Goal: Information Seeking & Learning: Learn about a topic

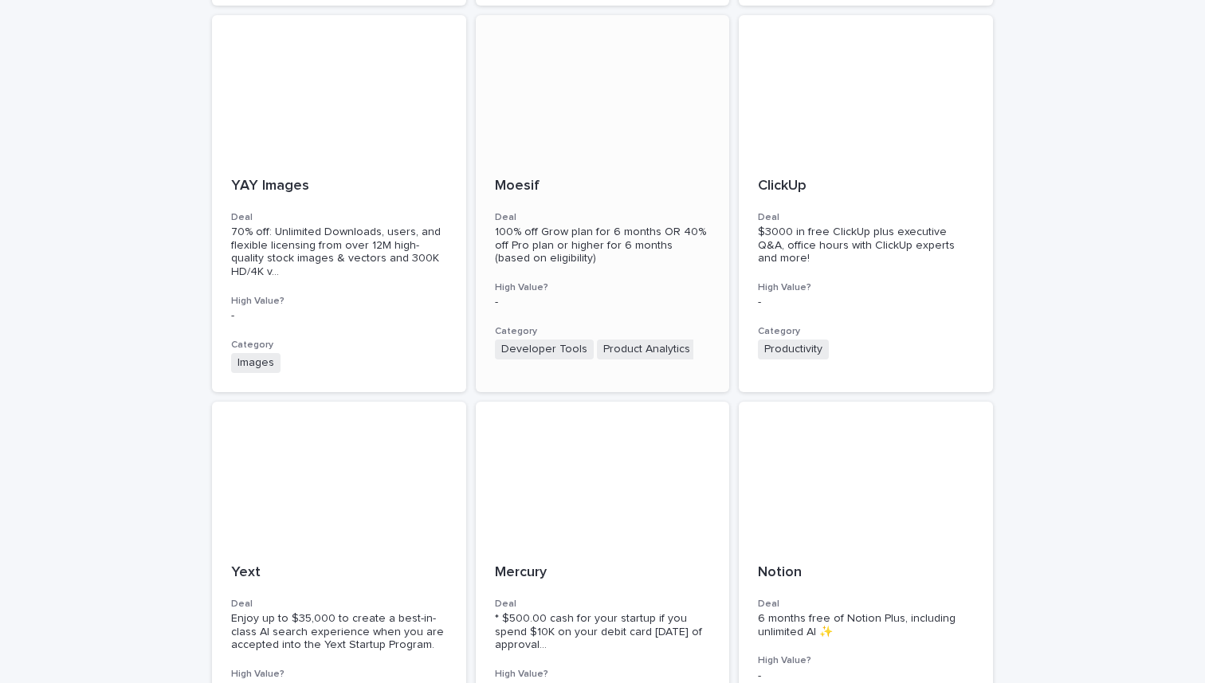
scroll to position [914, 0]
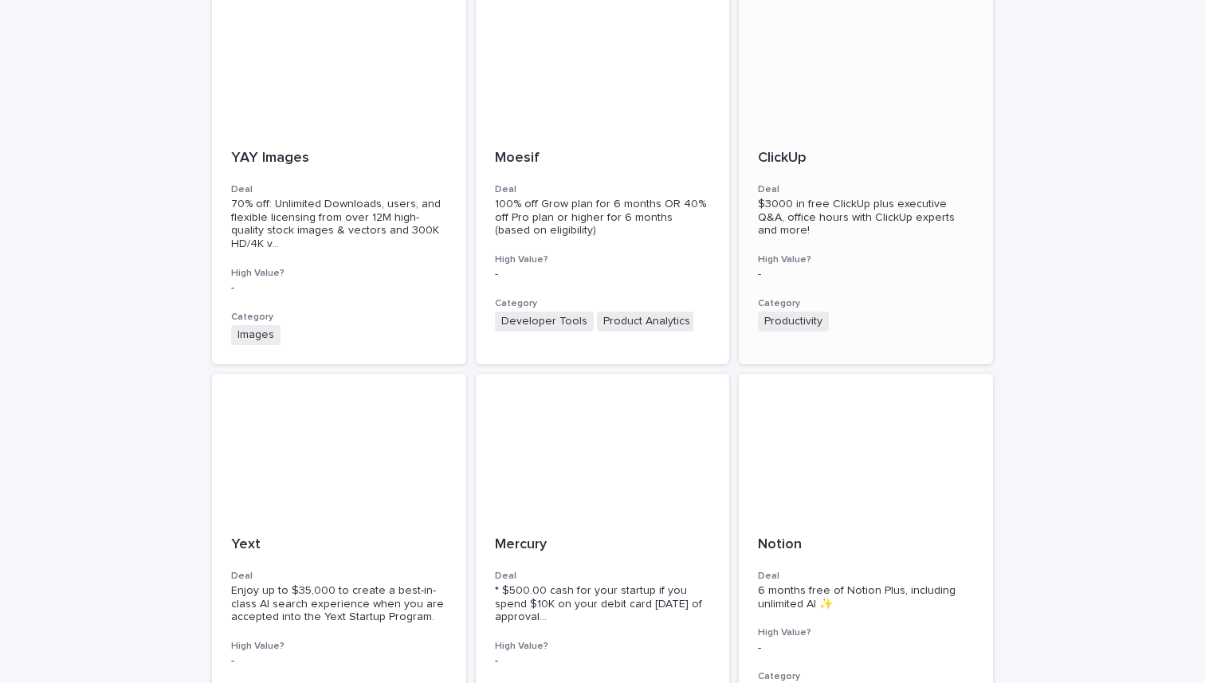
click at [813, 198] on span "$3000 in free ClickUp plus executive Q&A, office hours with ClickUp experts and…" at bounding box center [858, 217] width 200 height 38
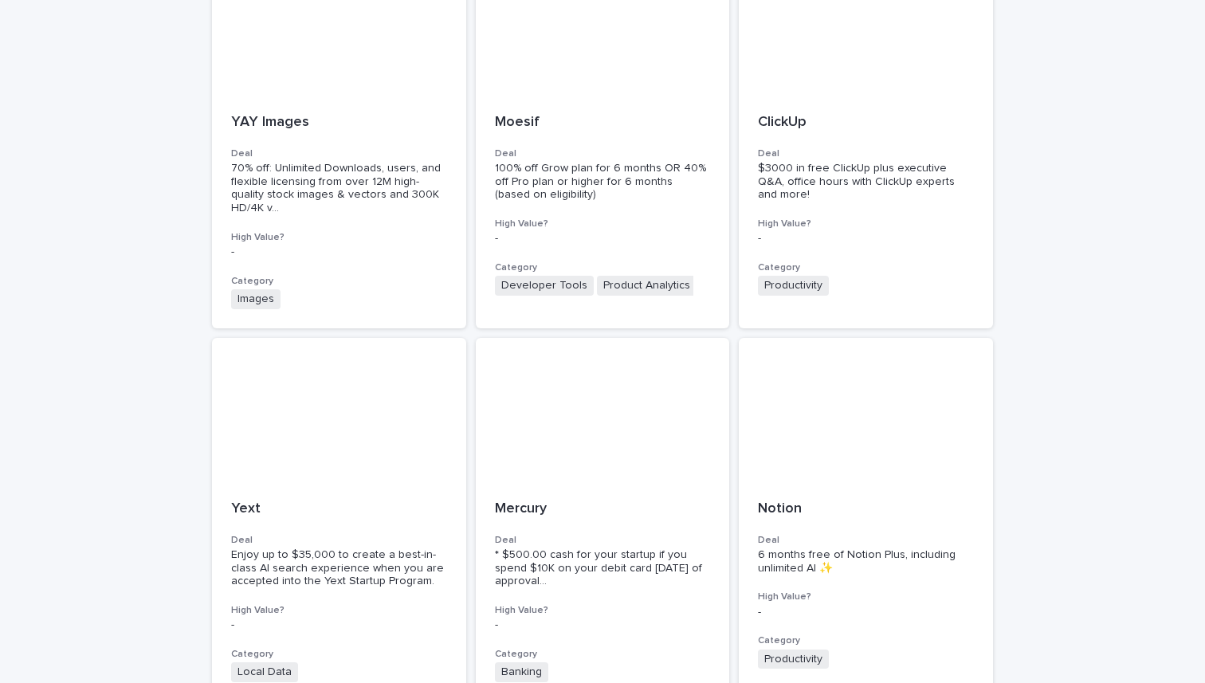
scroll to position [1092, 0]
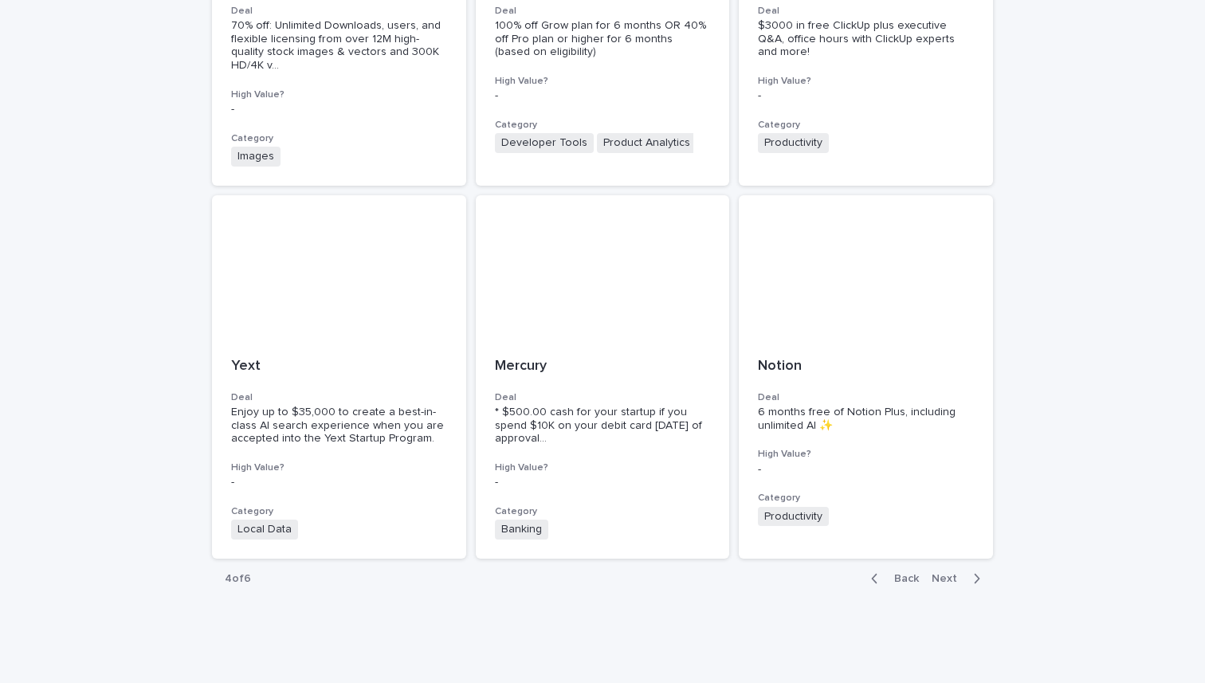
click at [945, 573] on span "Next" at bounding box center [949, 578] width 35 height 11
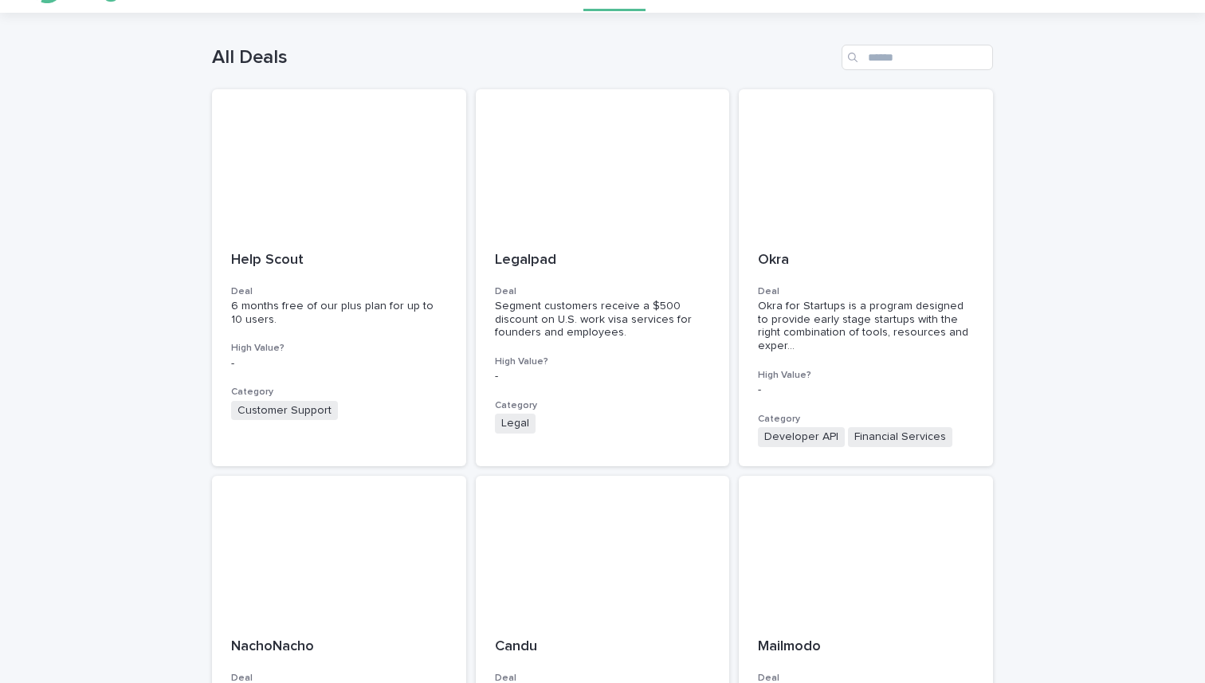
scroll to position [35, 0]
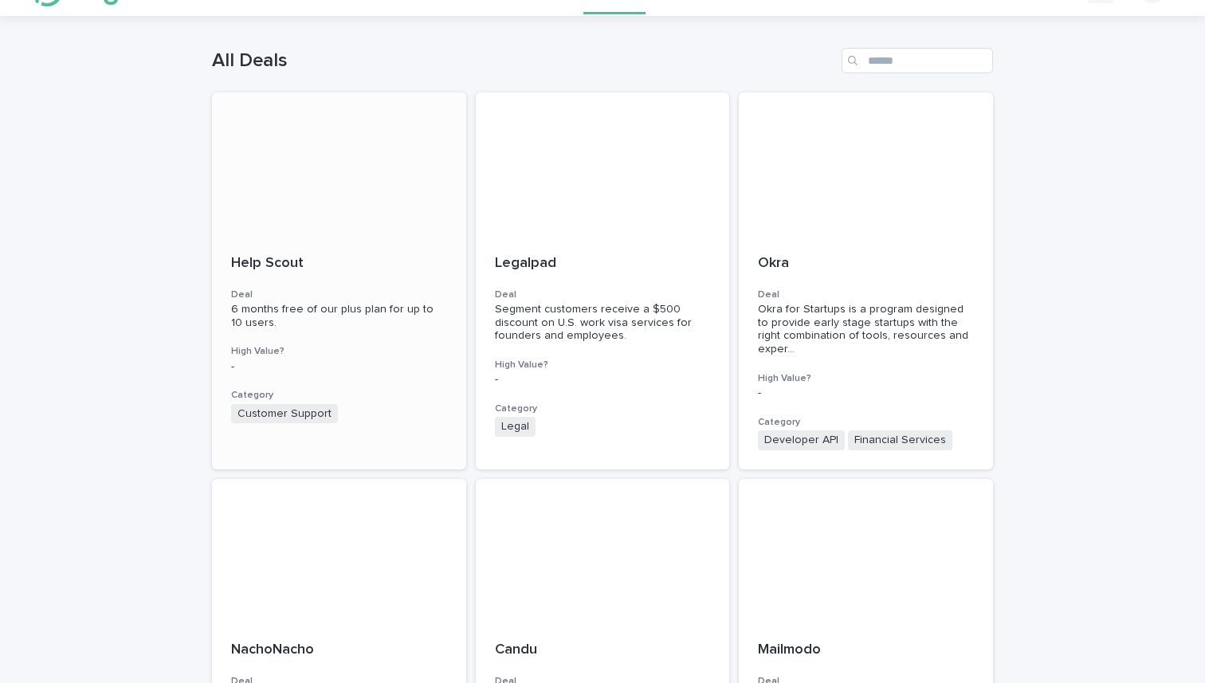
click at [344, 303] on div "6 months free of our plus plan for up to 10 users." at bounding box center [339, 316] width 216 height 27
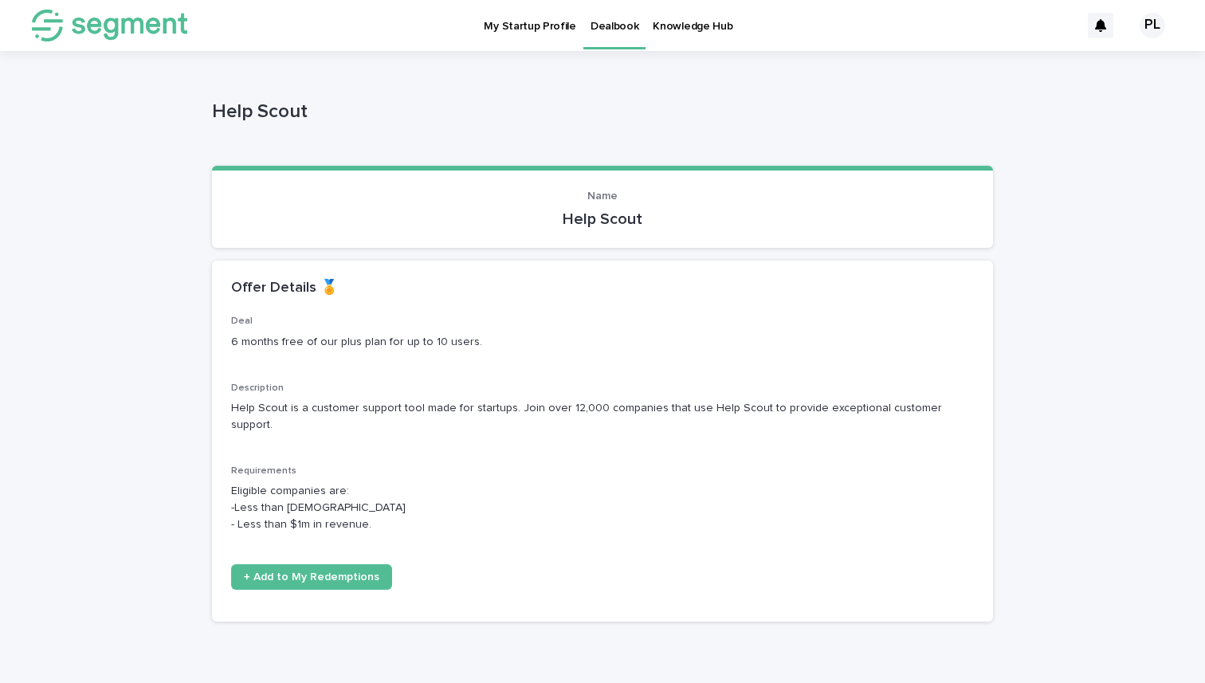
click at [607, 222] on p "Help Scout" at bounding box center [602, 219] width 743 height 19
copy div "Help Scout Loading... Saving…"
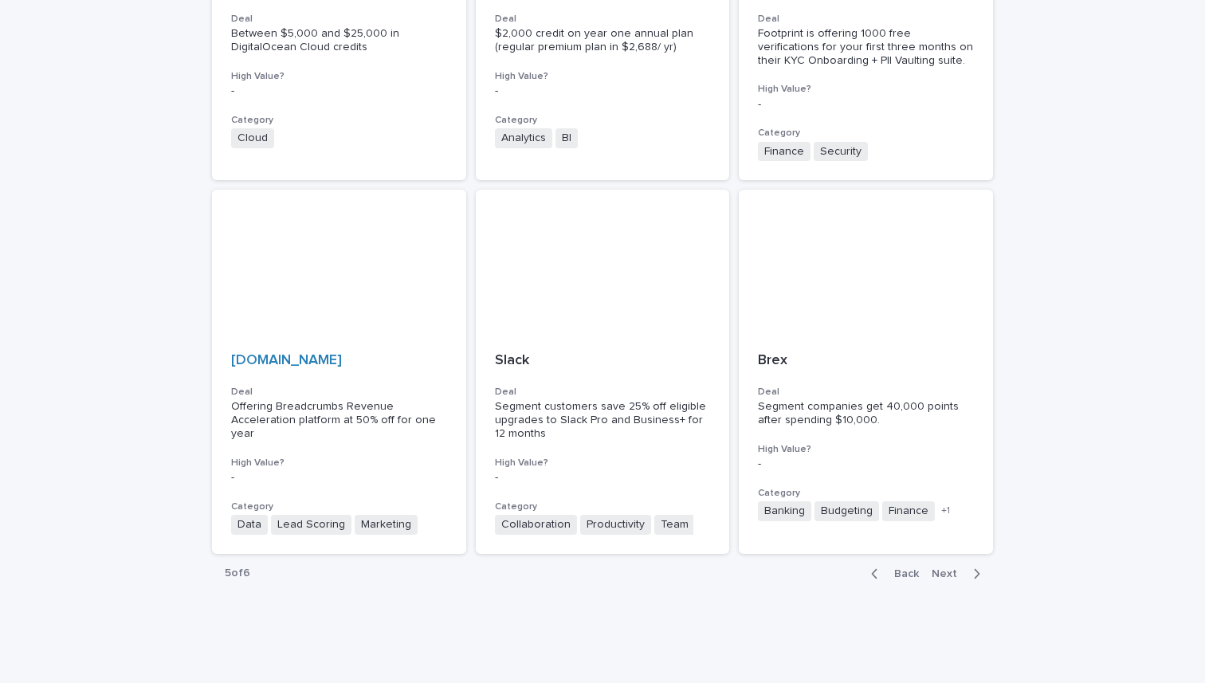
scroll to position [1075, 0]
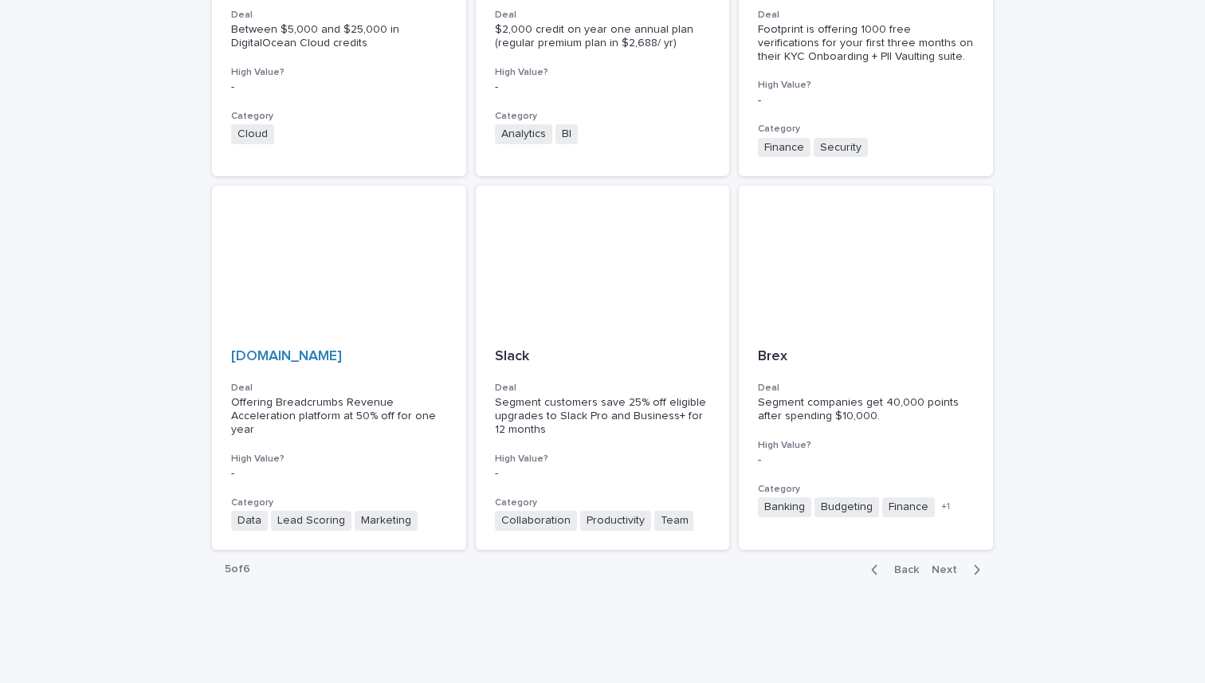
click at [957, 564] on span "Next" at bounding box center [949, 569] width 35 height 11
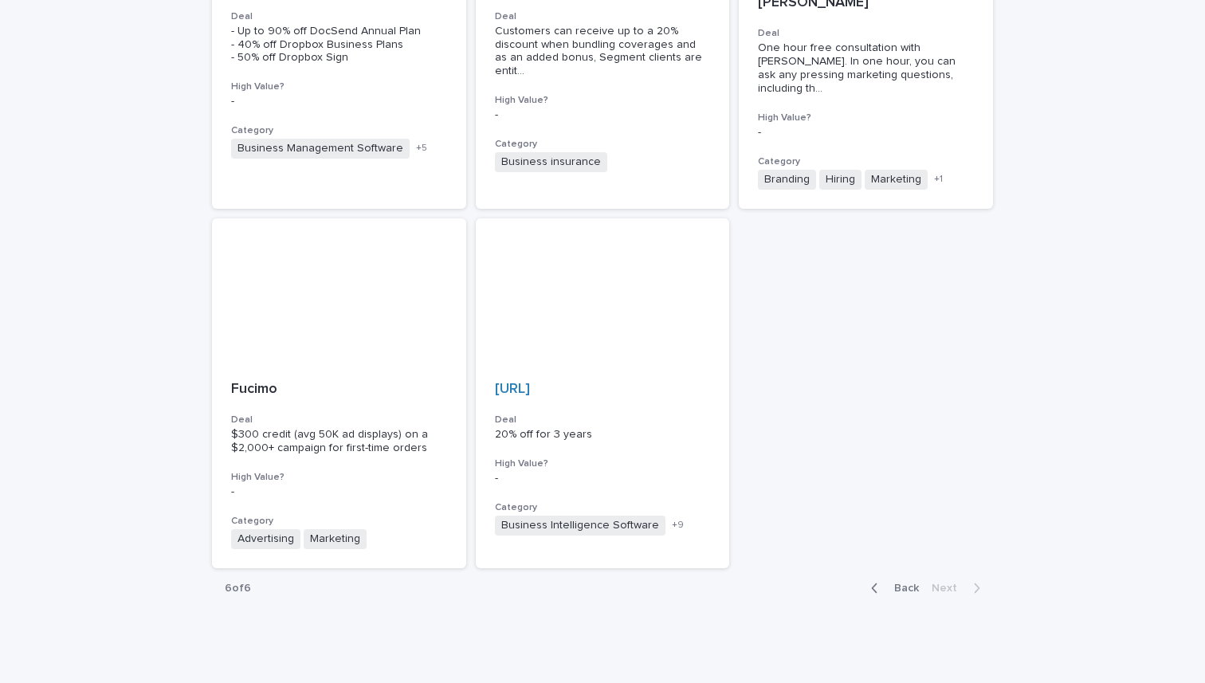
scroll to position [316, 0]
click at [906, 566] on div "Back Next" at bounding box center [926, 586] width 135 height 40
click at [905, 580] on span "Back" at bounding box center [902, 585] width 34 height 11
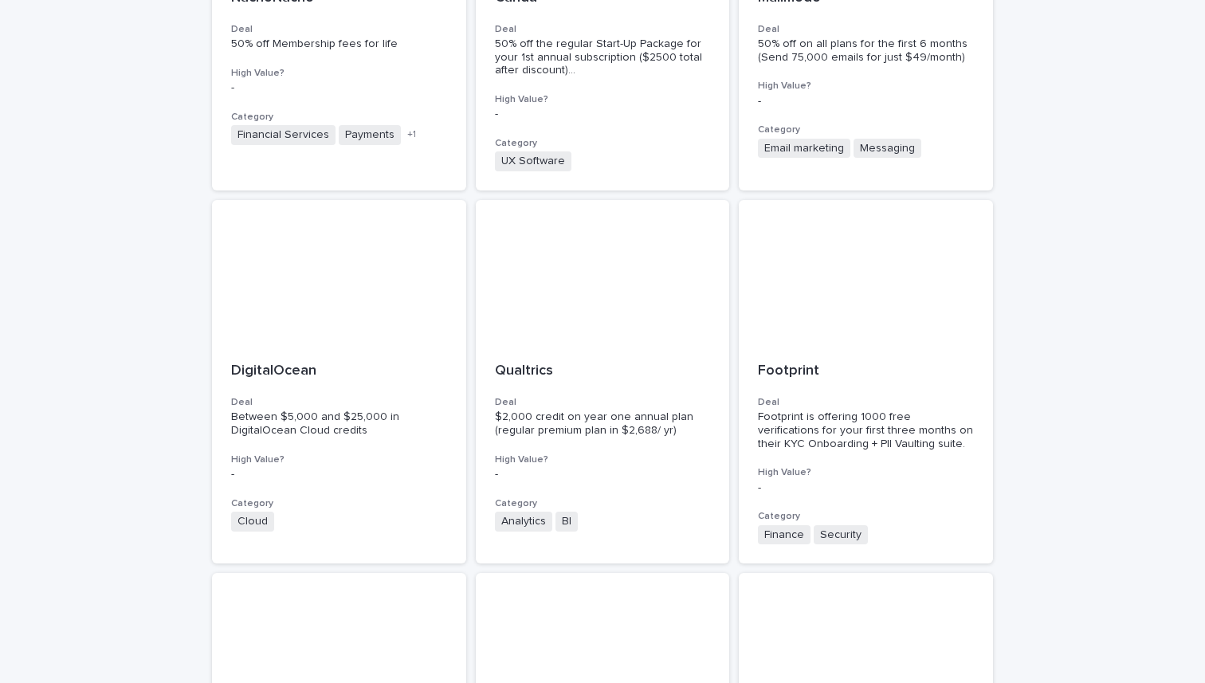
scroll to position [1092, 0]
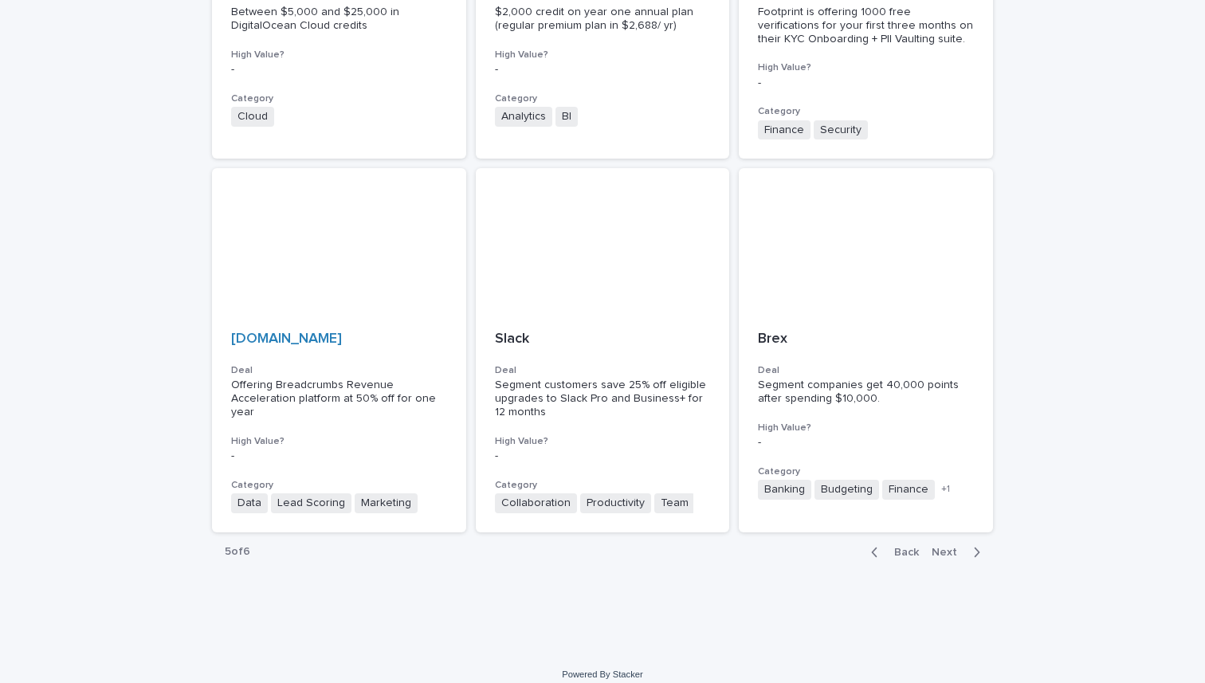
click at [906, 547] on span "Back" at bounding box center [902, 552] width 34 height 11
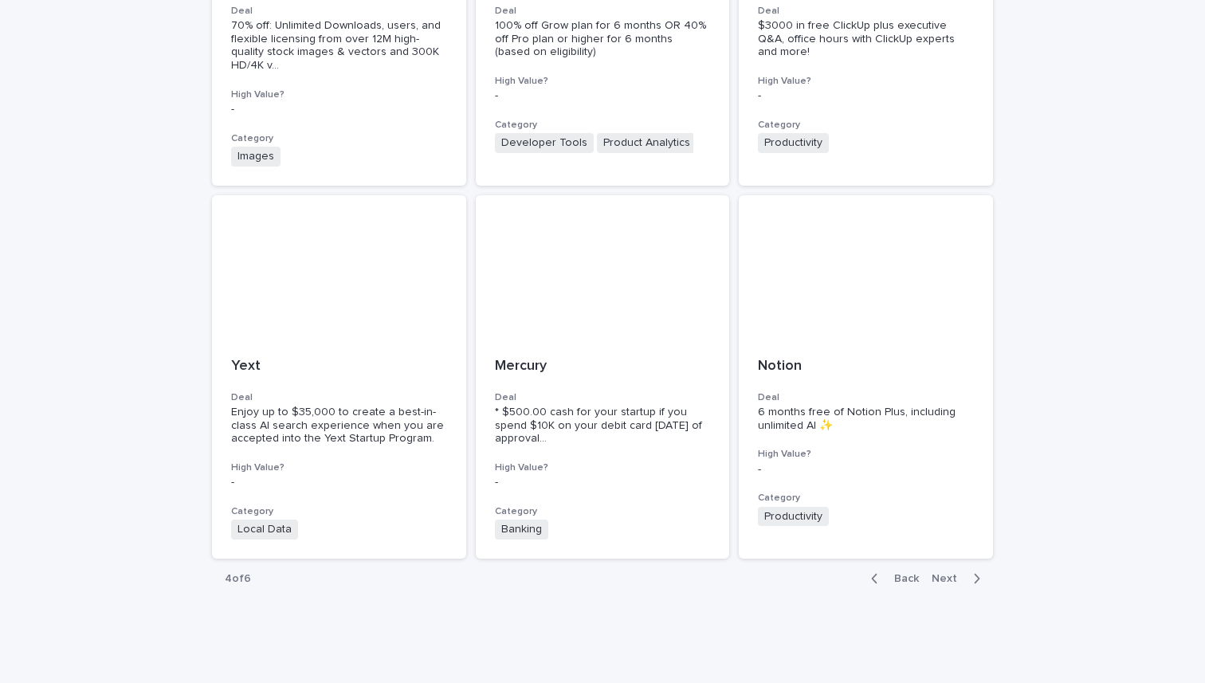
click at [901, 573] on span "Back" at bounding box center [902, 578] width 34 height 11
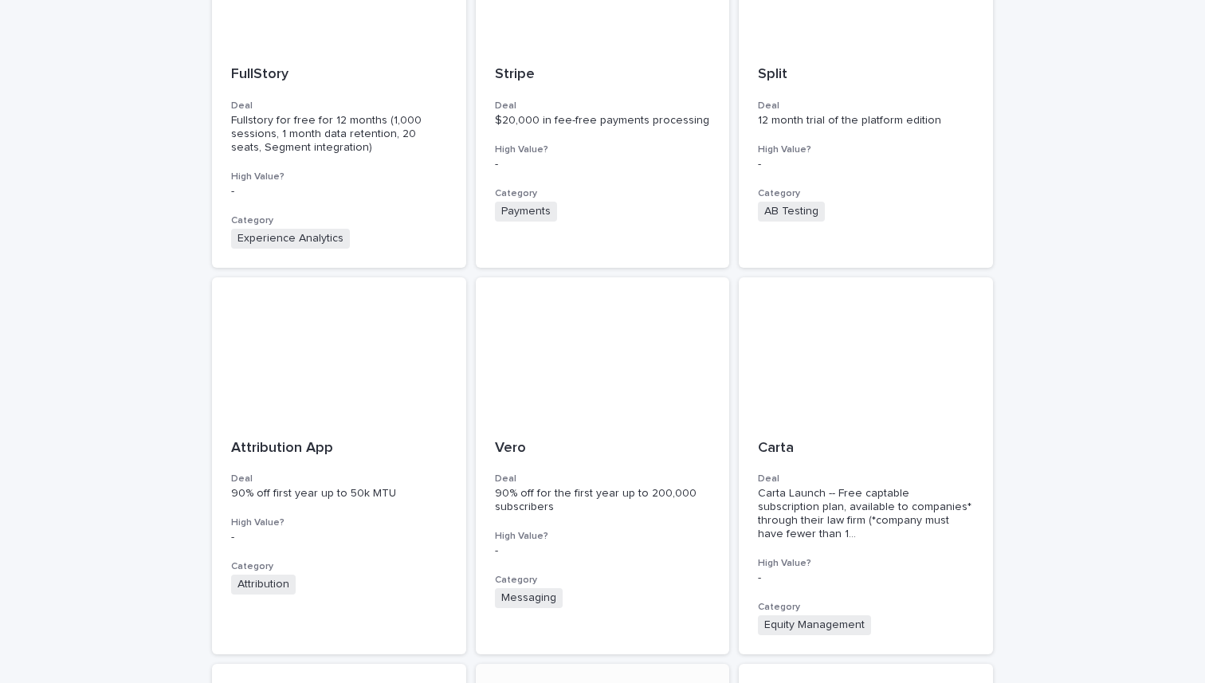
scroll to position [557, 0]
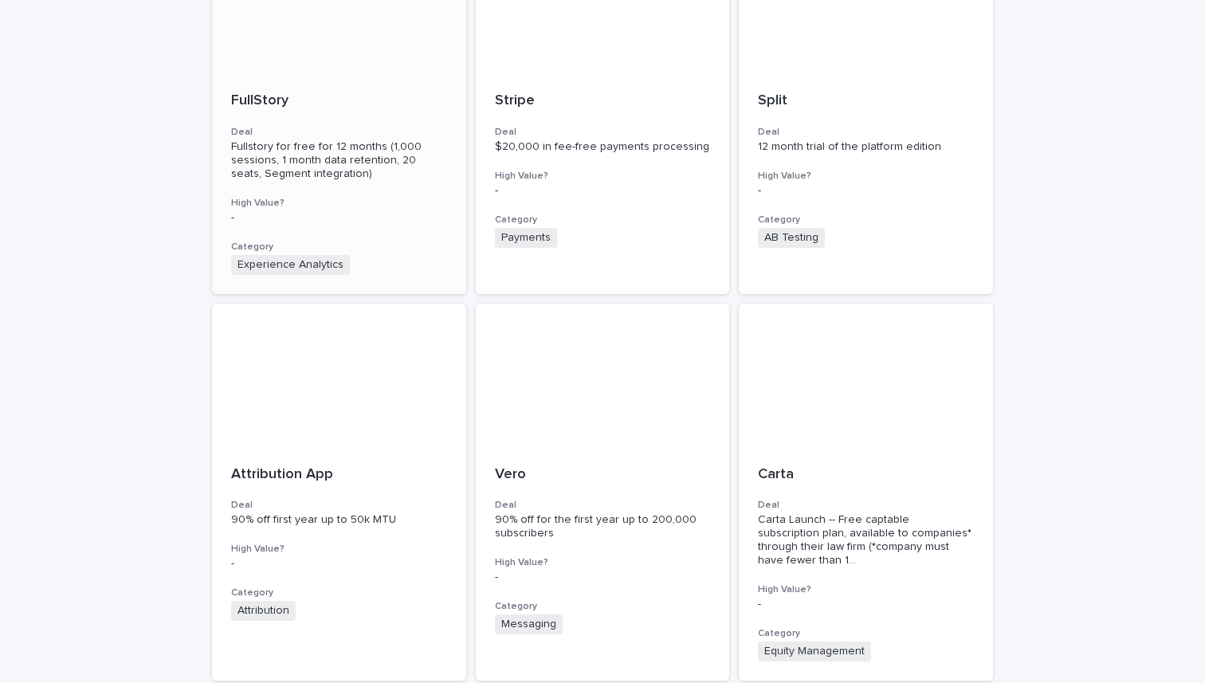
click at [278, 106] on p "FullStory" at bounding box center [339, 101] width 216 height 18
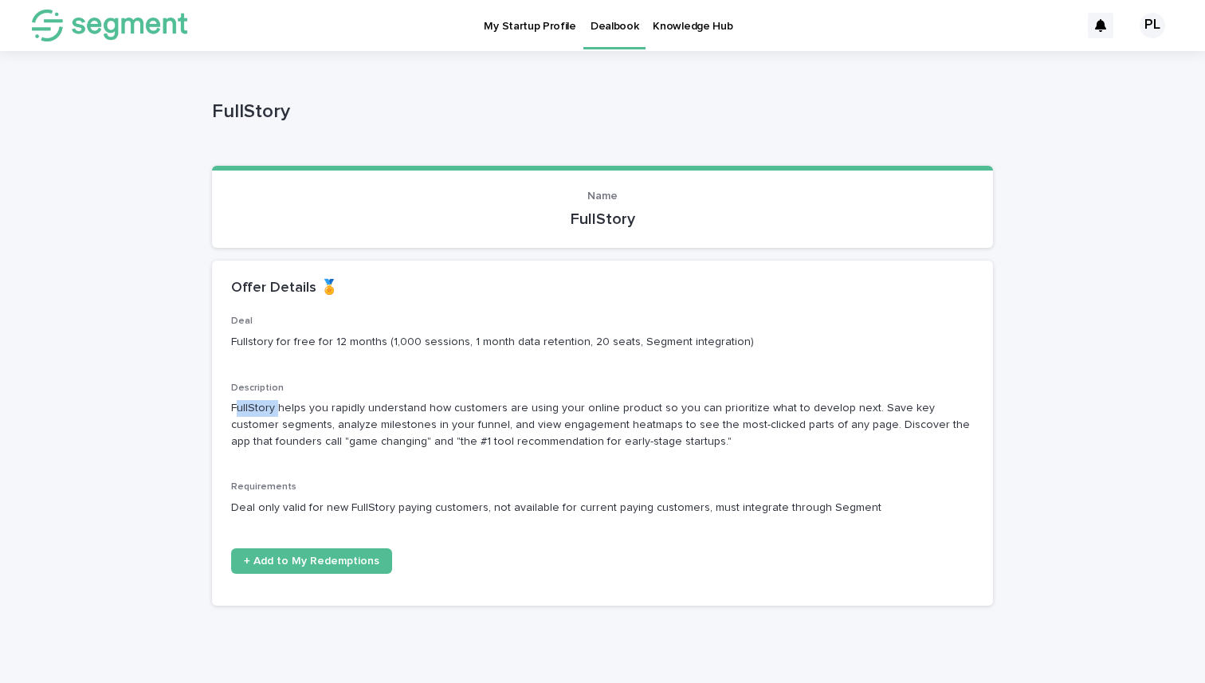
drag, startPoint x: 276, startPoint y: 406, endPoint x: 238, endPoint y: 403, distance: 37.5
click at [238, 403] on p "FullStory helps you rapidly understand how customers are using your online prod…" at bounding box center [602, 424] width 743 height 49
copy p "ullStory"
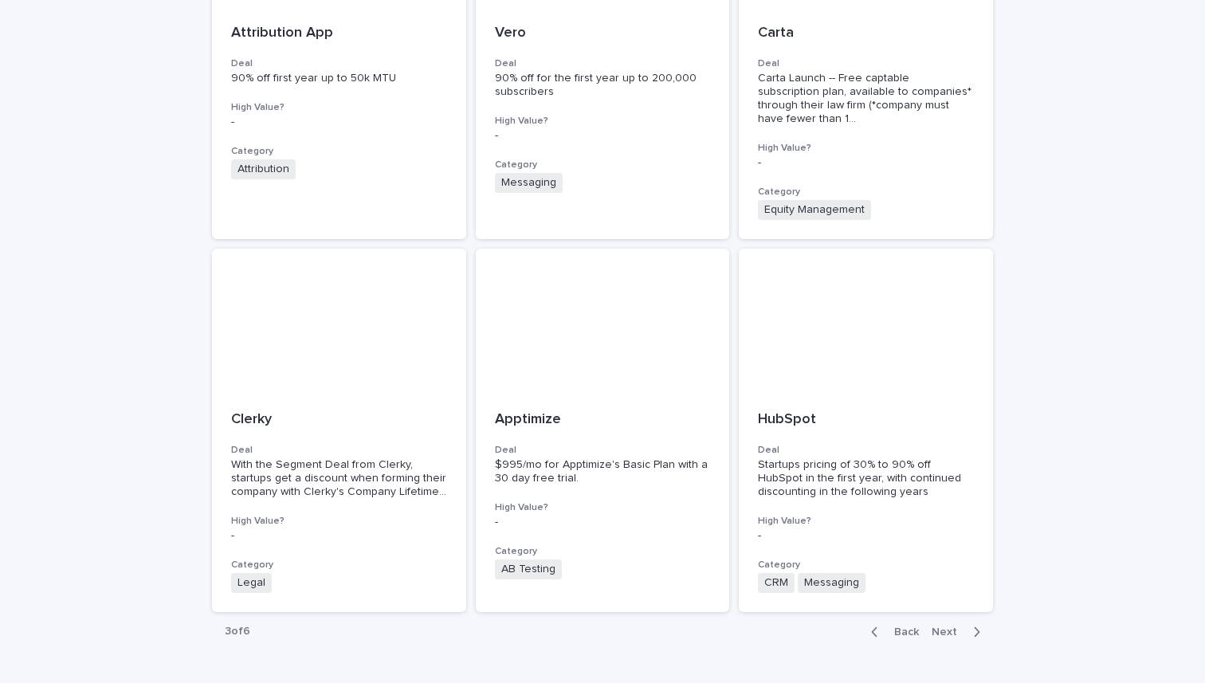
scroll to position [1079, 0]
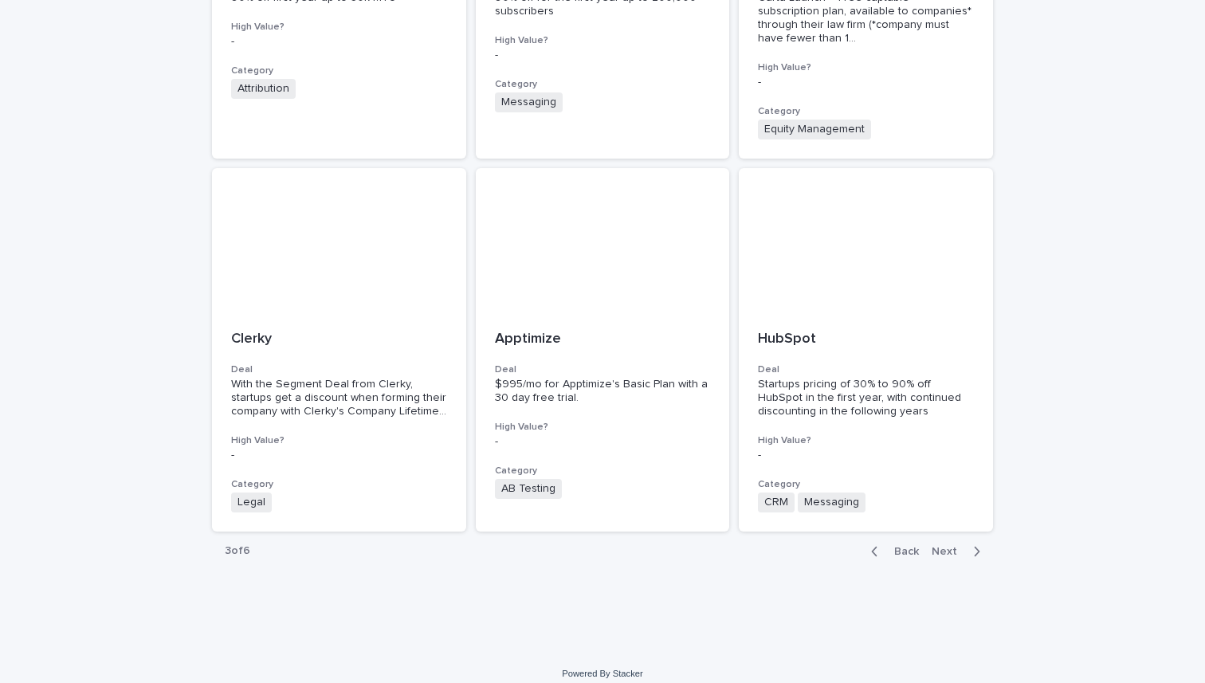
click at [910, 550] on div "Back Next" at bounding box center [926, 552] width 135 height 40
click at [903, 544] on button "Back" at bounding box center [892, 551] width 67 height 14
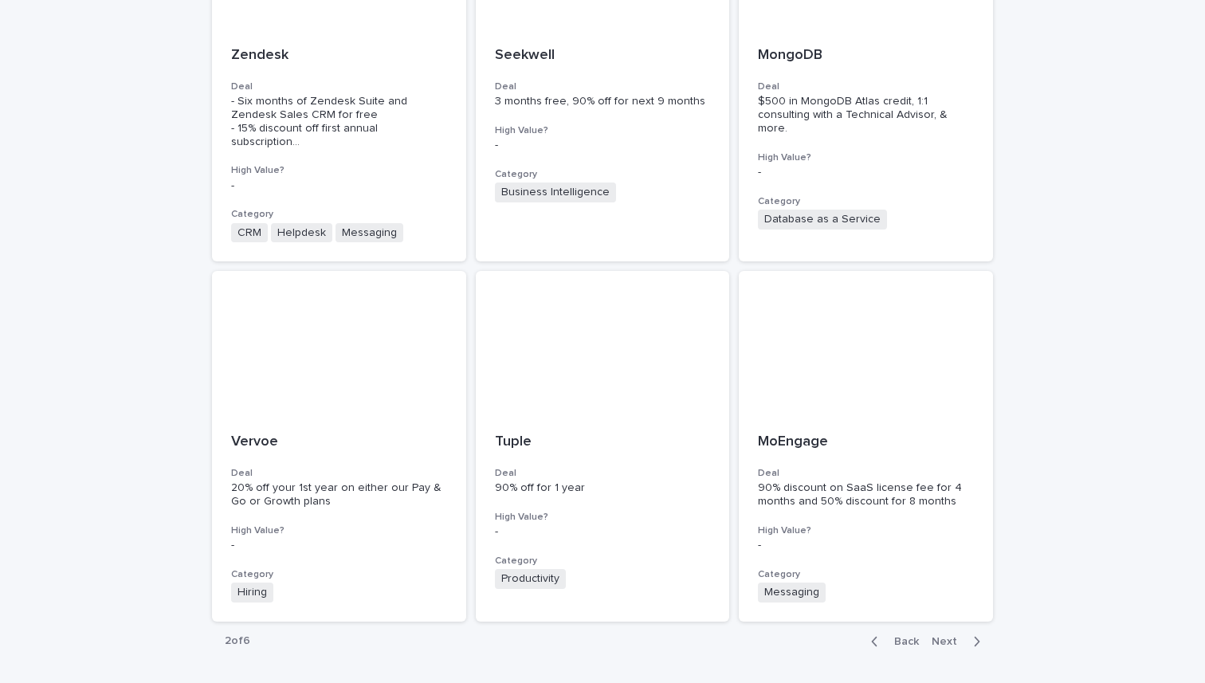
scroll to position [1066, 0]
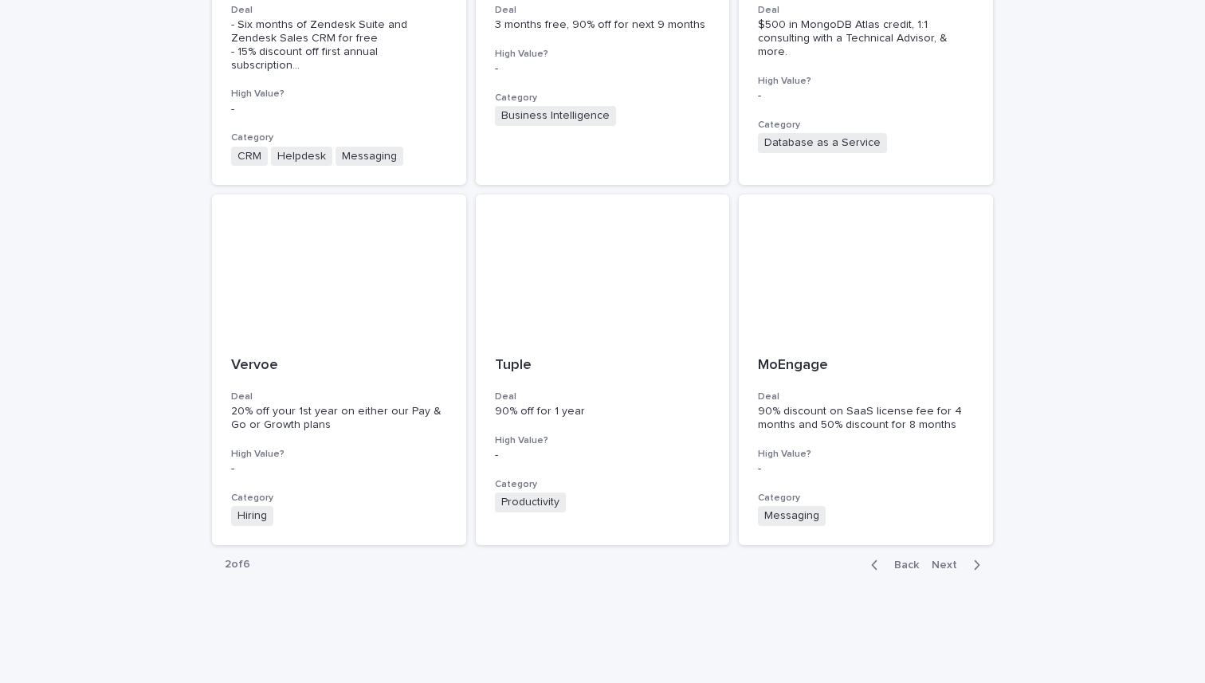
click at [901, 560] on span "Back" at bounding box center [902, 565] width 34 height 11
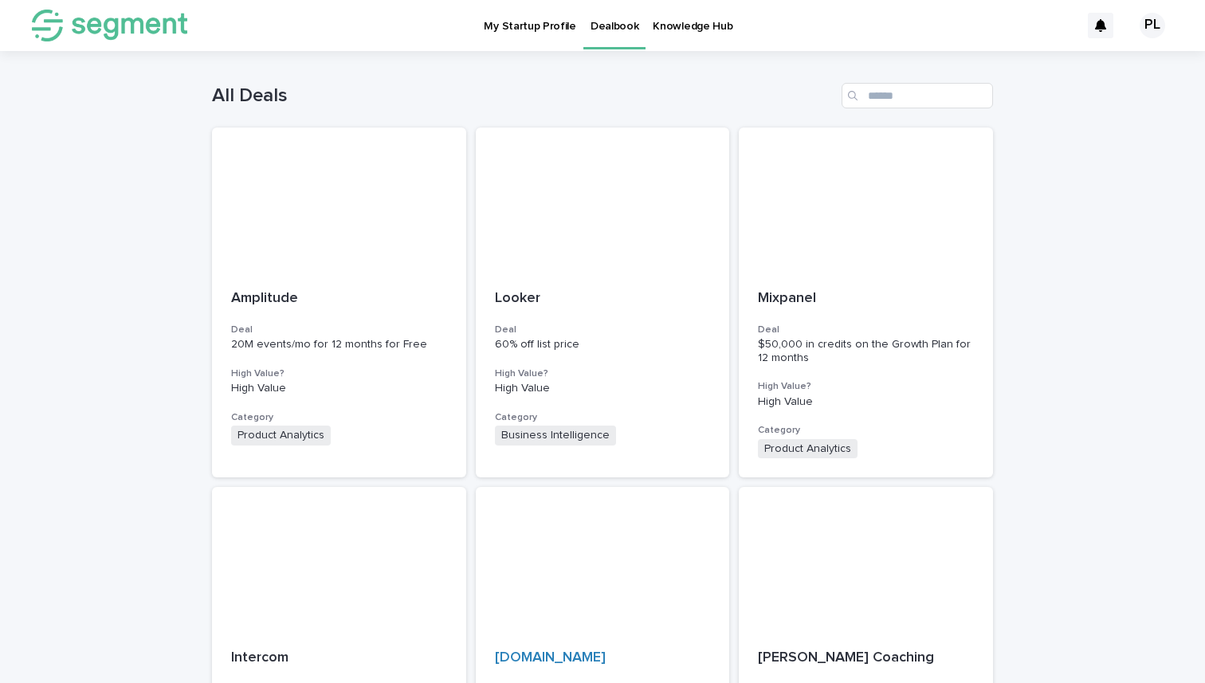
click at [540, 26] on p "My Startup Profile" at bounding box center [530, 16] width 92 height 33
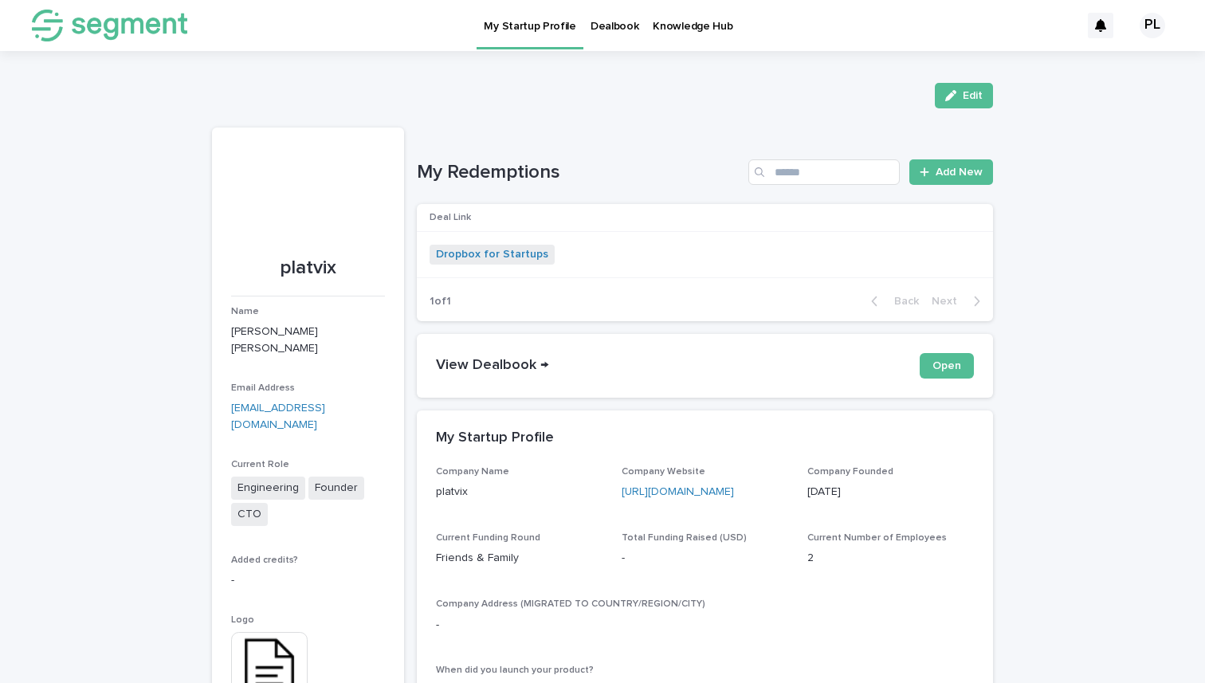
click at [669, 32] on p "Knowledge Hub" at bounding box center [693, 16] width 80 height 33
